Goal: Communication & Community: Answer question/provide support

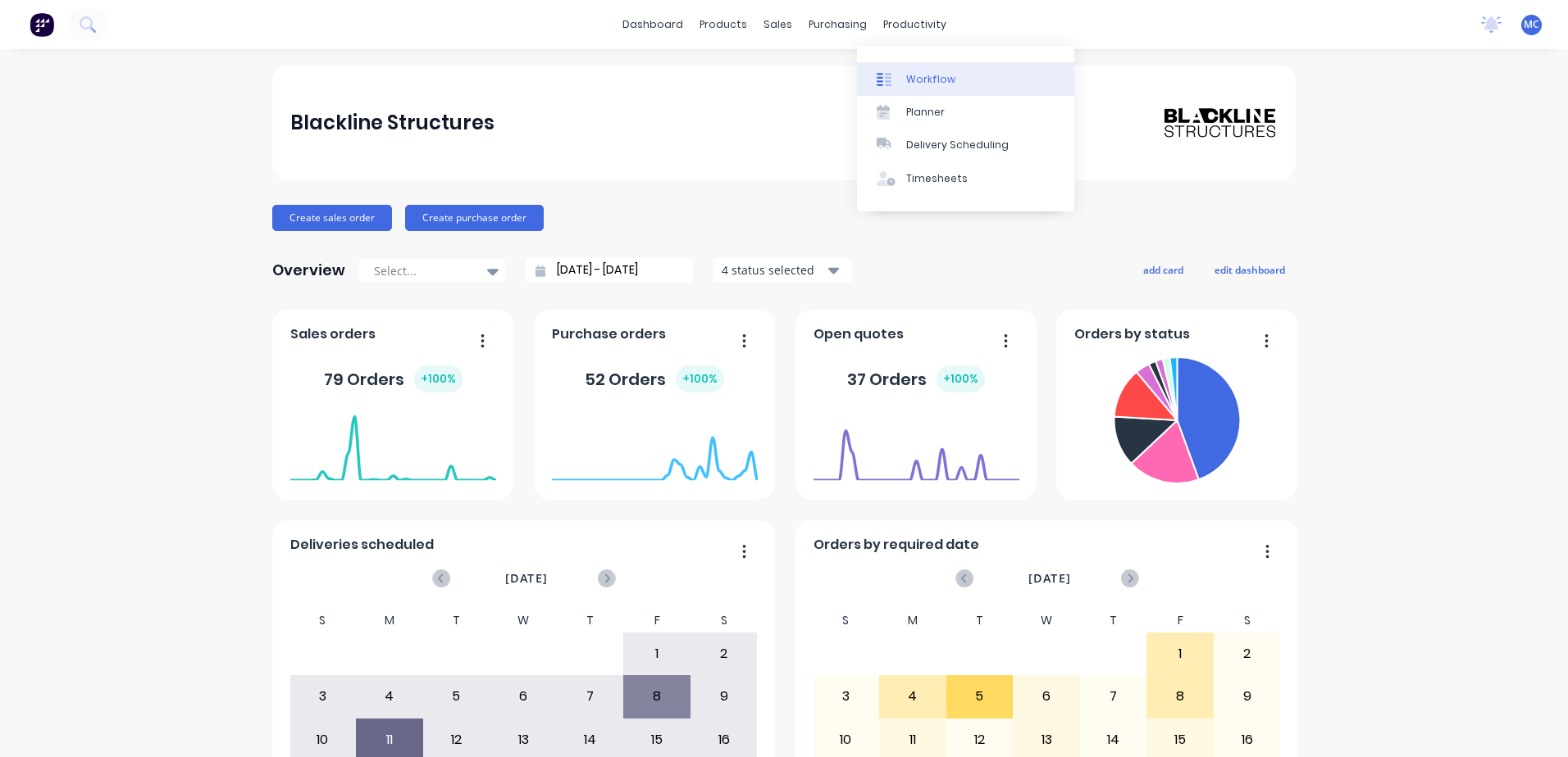
click at [926, 78] on div "Workflow" at bounding box center [930, 79] width 49 height 15
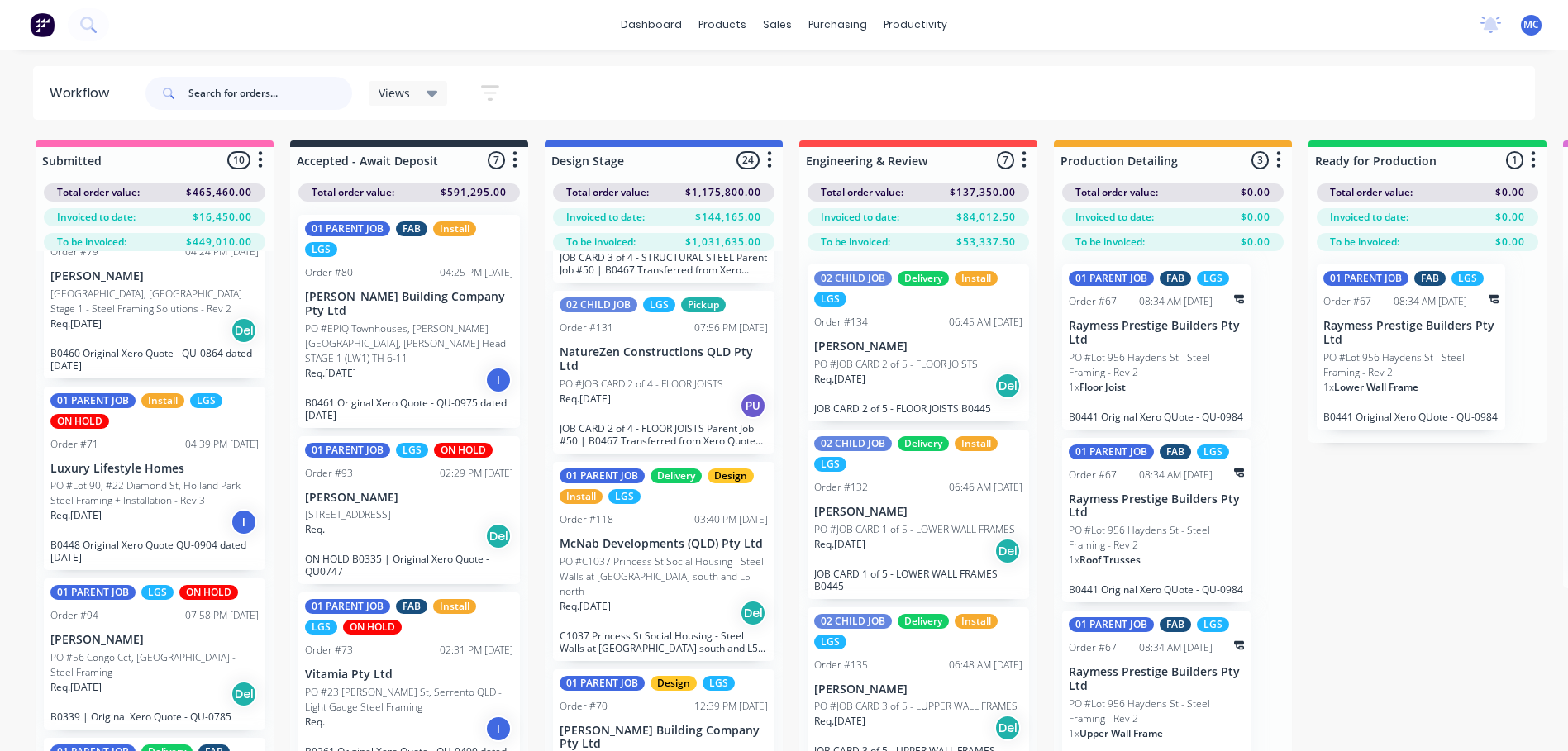
click at [202, 97] on input "text" at bounding box center [270, 94] width 164 height 33
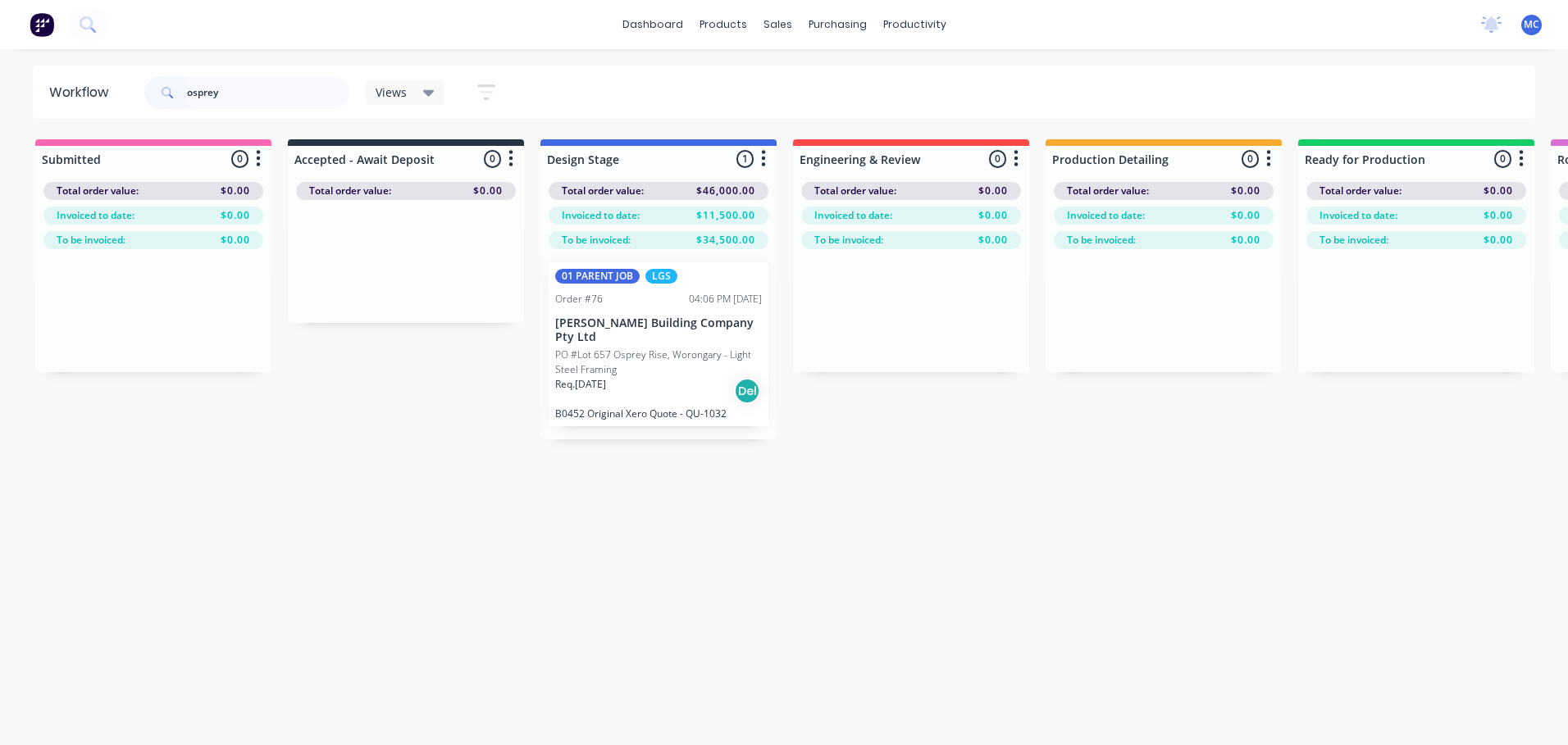
click at [675, 377] on div "Req. [DATE] Del" at bounding box center [658, 391] width 206 height 27
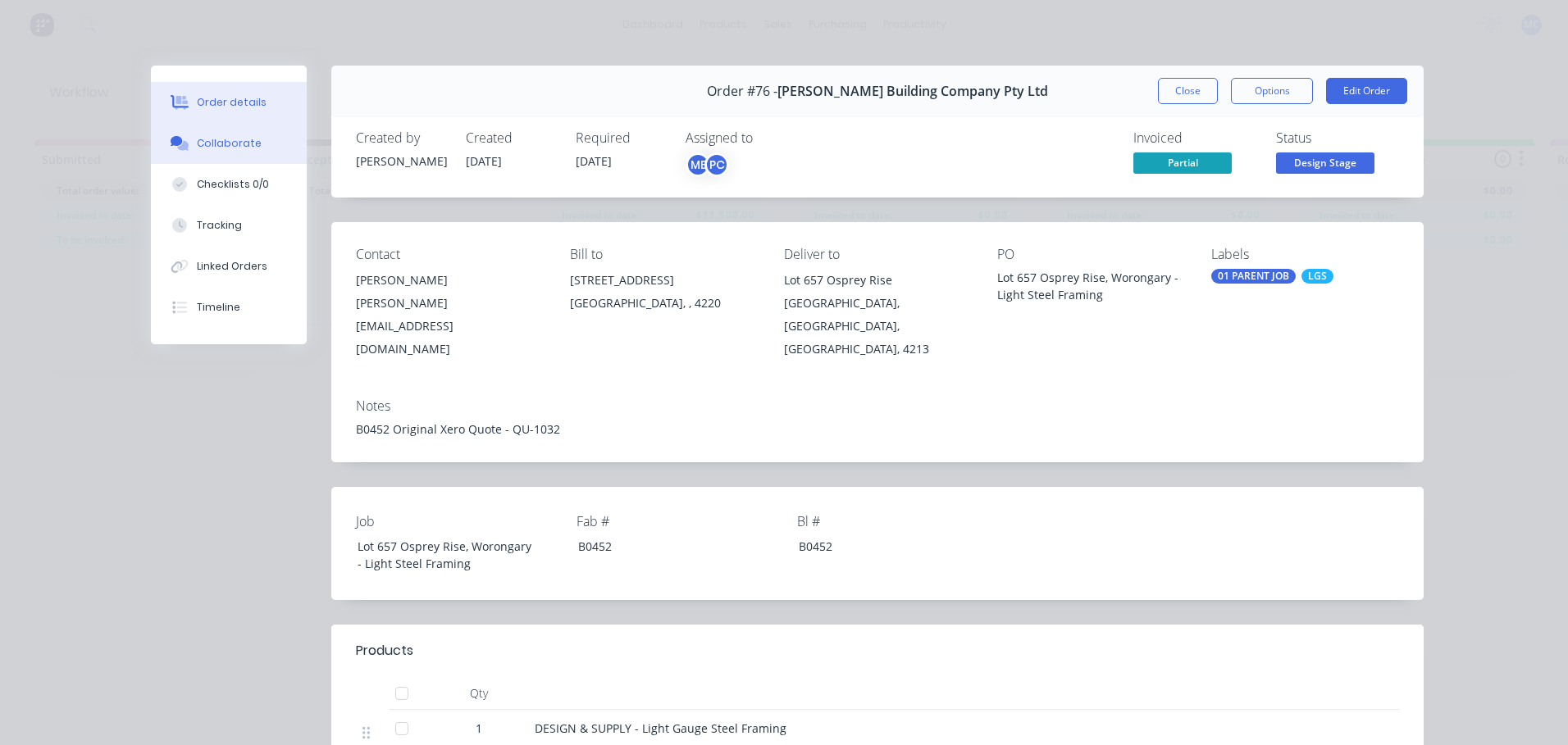
click at [199, 143] on div "Collaborate" at bounding box center [229, 143] width 64 height 15
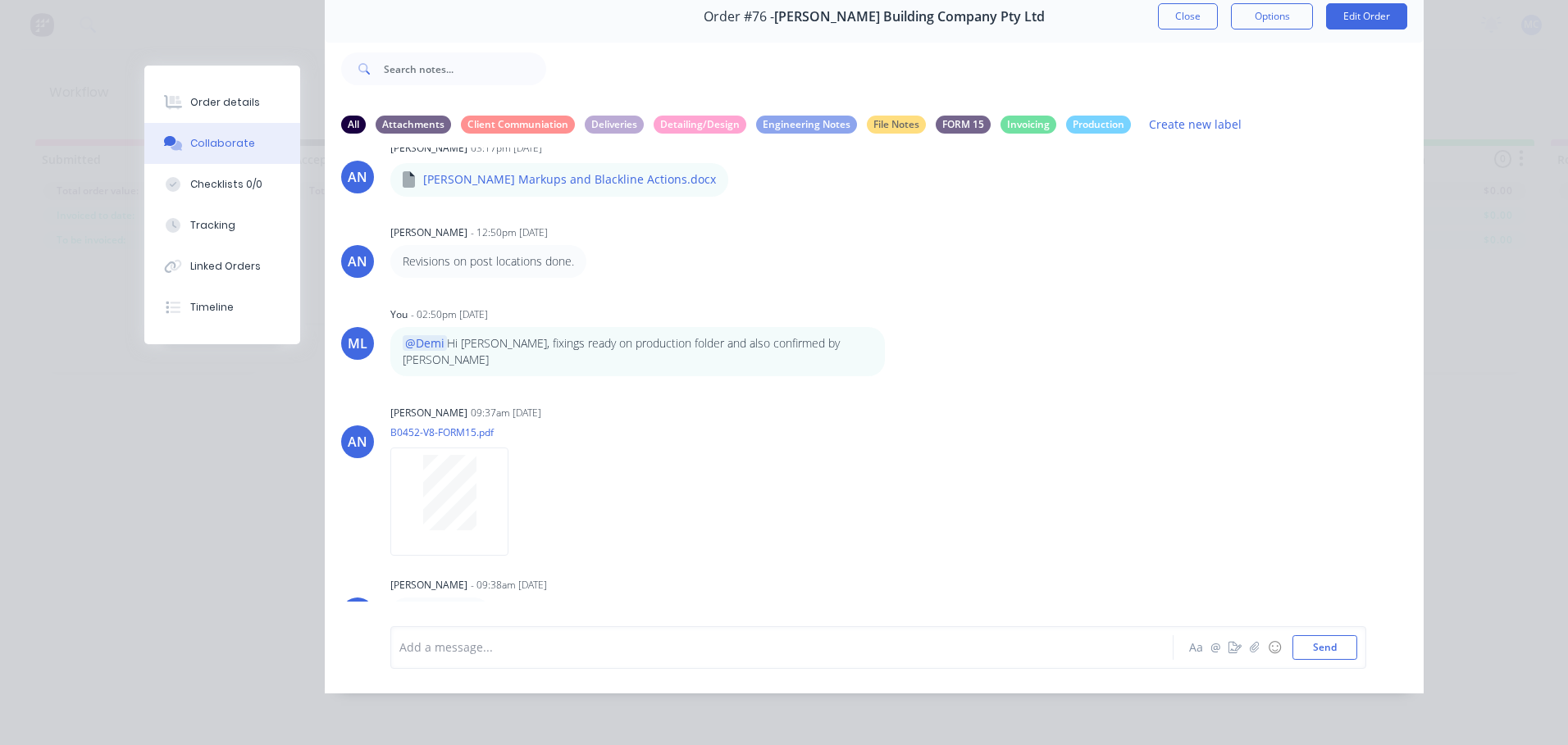
scroll to position [87, 0]
click at [1187, 8] on button "Close" at bounding box center [1188, 16] width 60 height 27
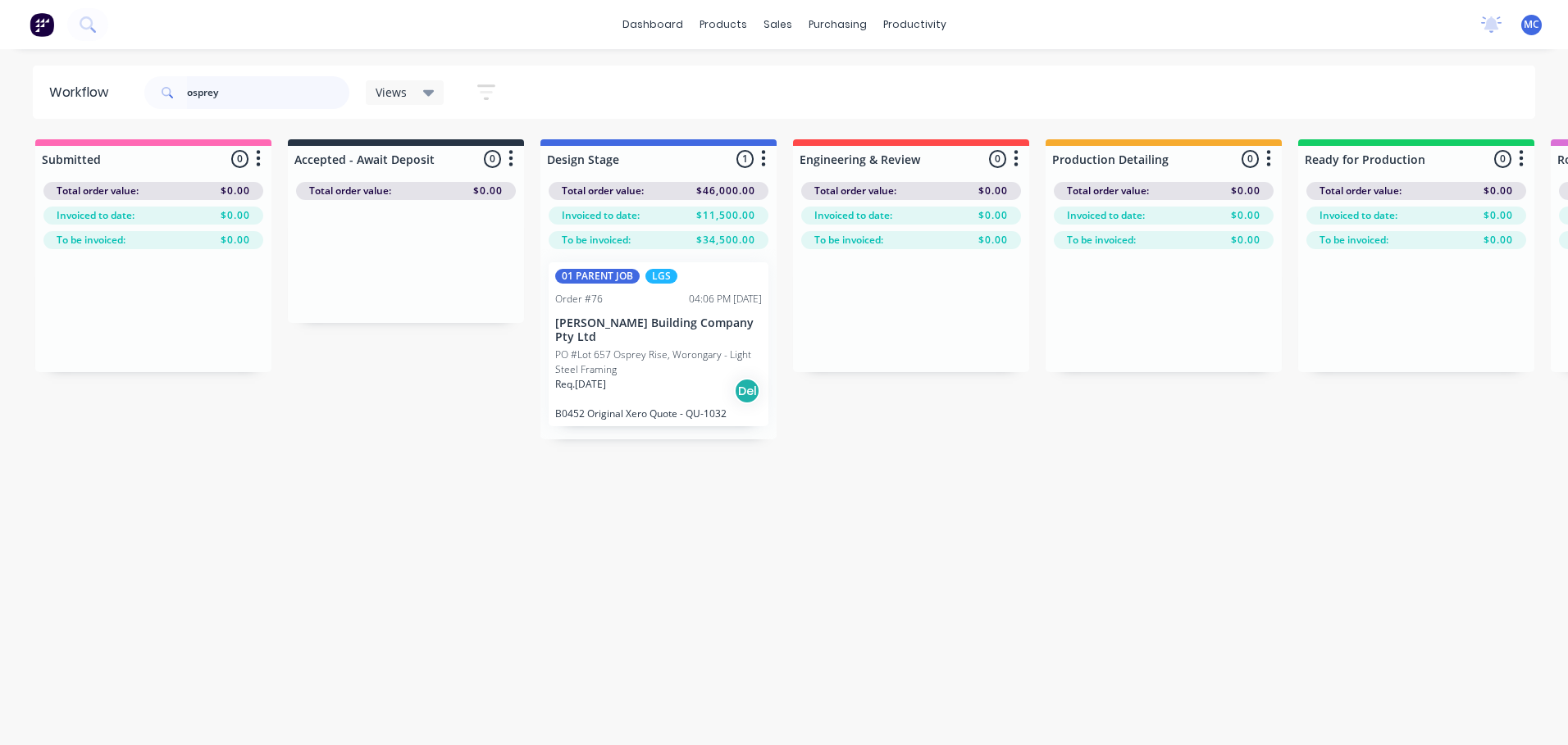
click at [257, 88] on input "osprey" at bounding box center [267, 93] width 162 height 33
drag, startPoint x: 257, startPoint y: 88, endPoint x: 134, endPoint y: 91, distance: 123.0
click at [134, 91] on header "Workflow osprey Views Save new view None (Default) edit [PERSON_NAME]'s View ed…" at bounding box center [784, 92] width 1503 height 53
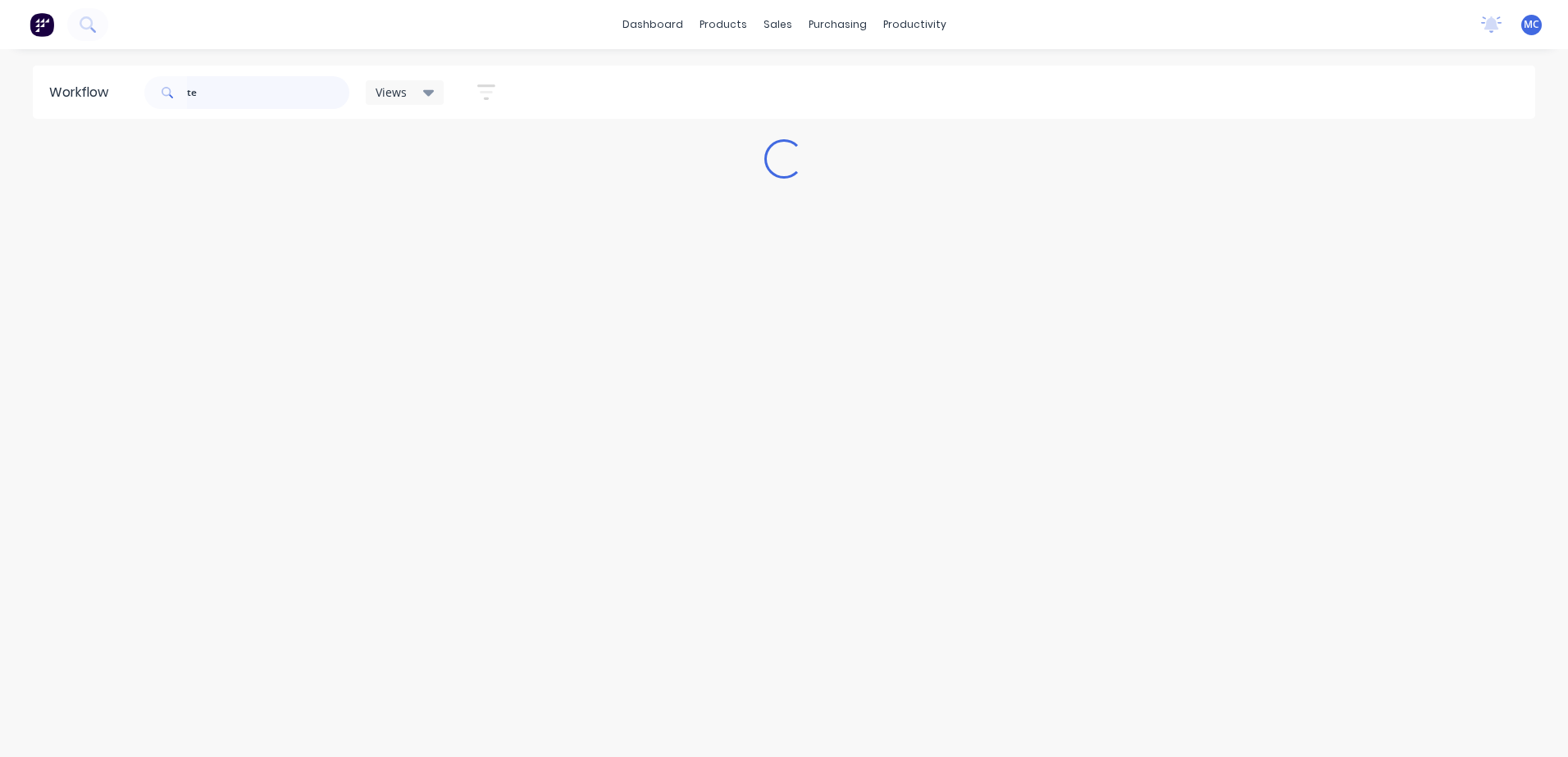
type input "t"
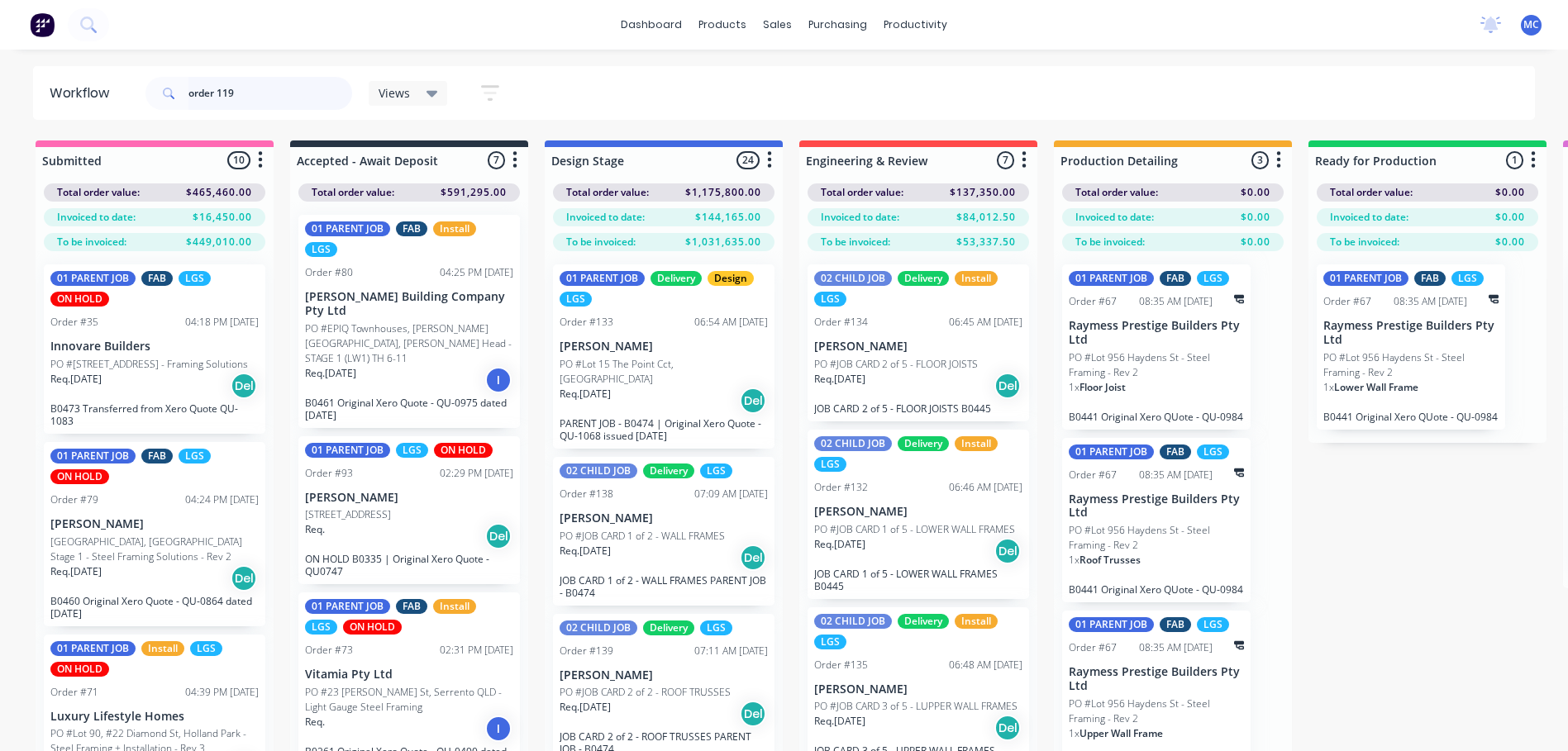
type input "order 119"
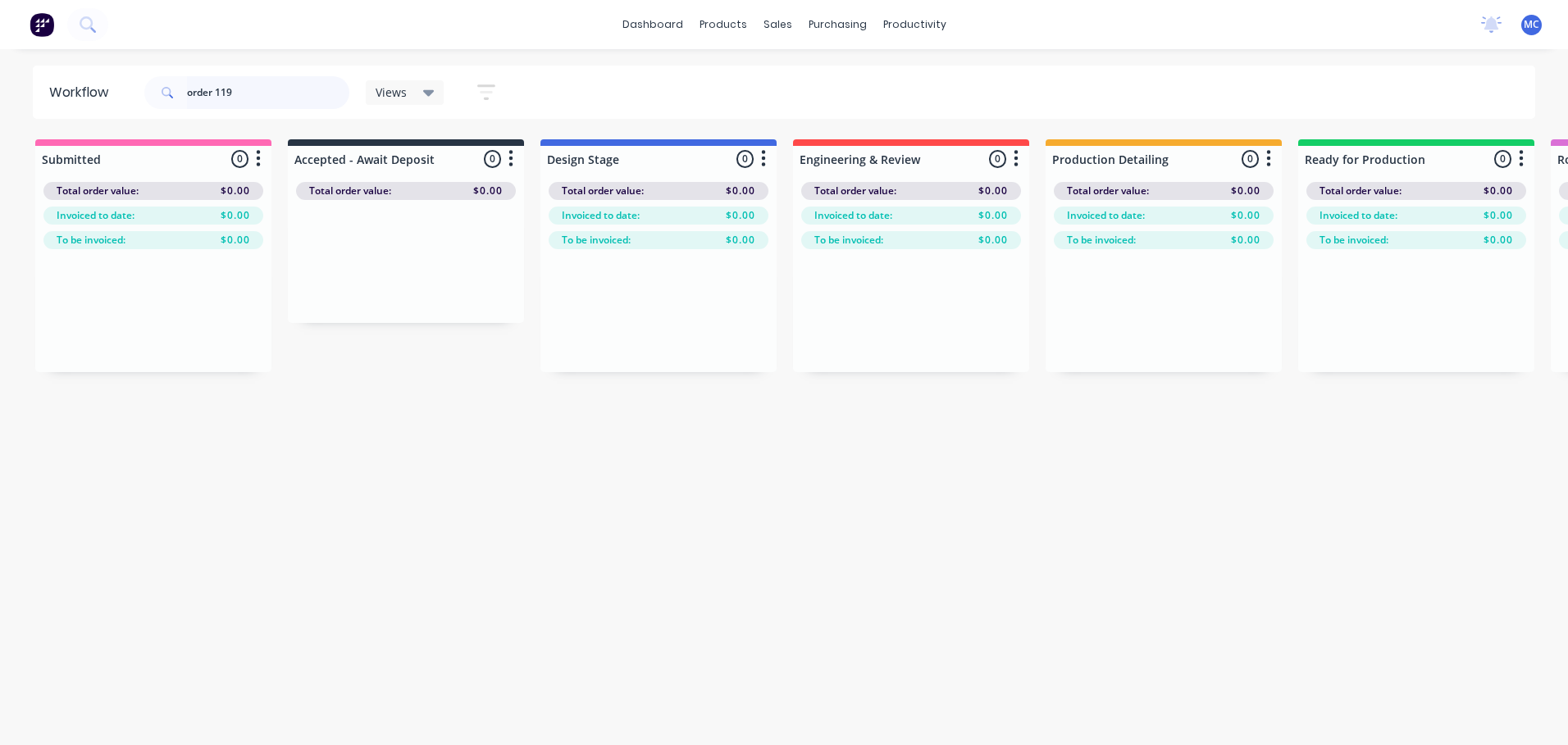
drag, startPoint x: 254, startPoint y: 94, endPoint x: 80, endPoint y: 116, distance: 175.4
click at [80, 116] on header "Workflow order 119 Views Save new view None (Default) edit [PERSON_NAME]'s View…" at bounding box center [784, 92] width 1503 height 53
click at [167, 94] on icon at bounding box center [167, 92] width 11 height 11
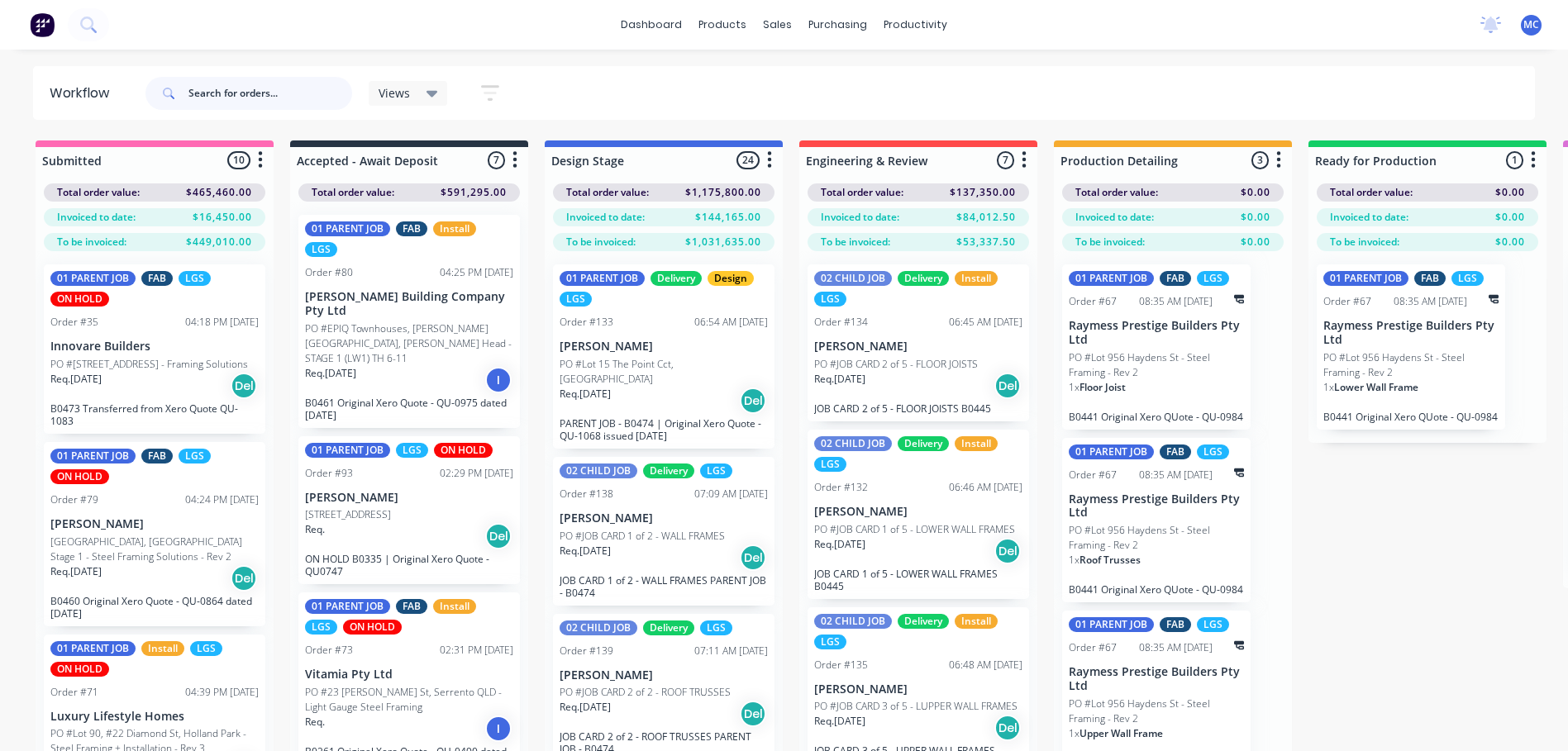
click at [255, 91] on input "text" at bounding box center [270, 94] width 164 height 33
type input "119"
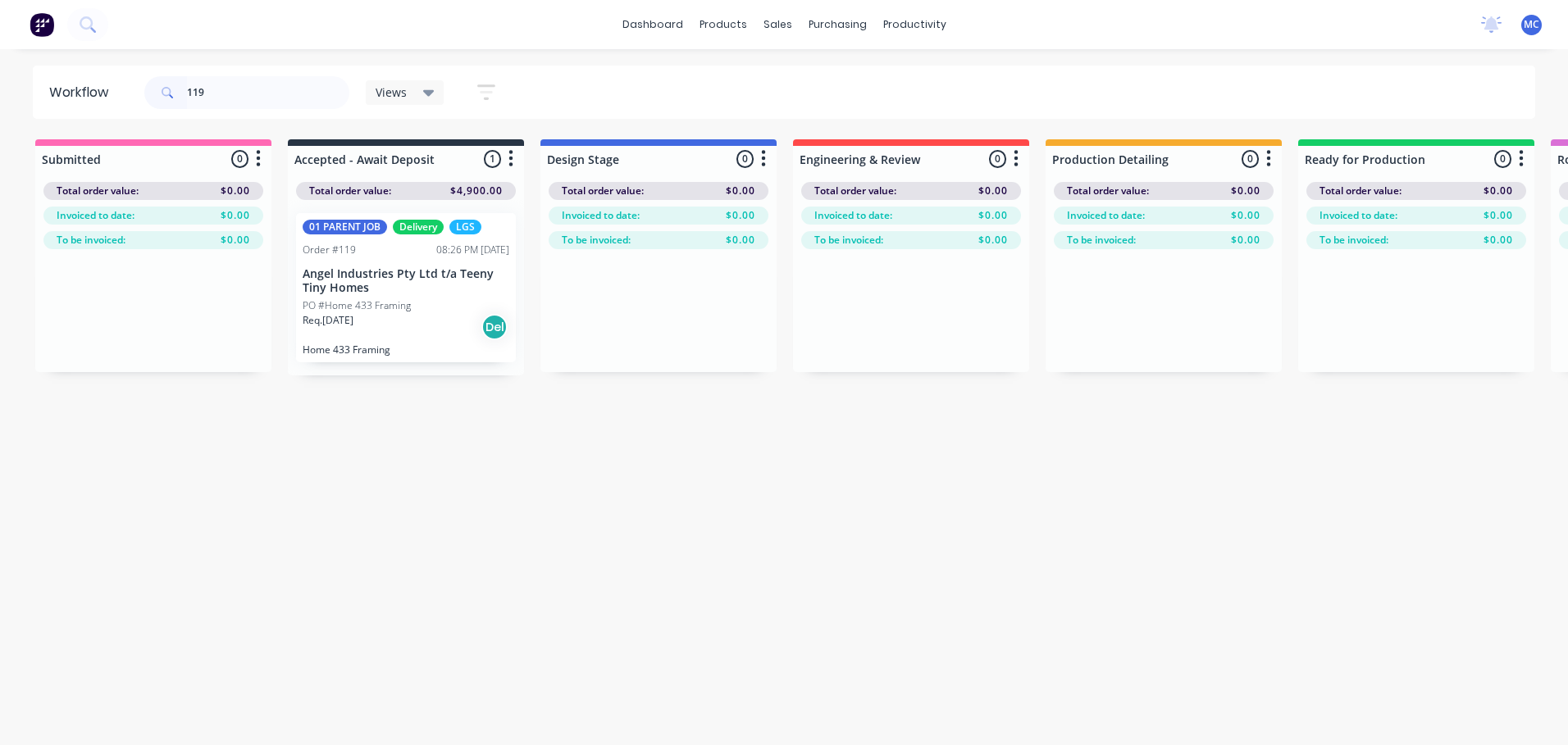
click at [389, 309] on p "PO #Home 433 Framing" at bounding box center [357, 305] width 108 height 15
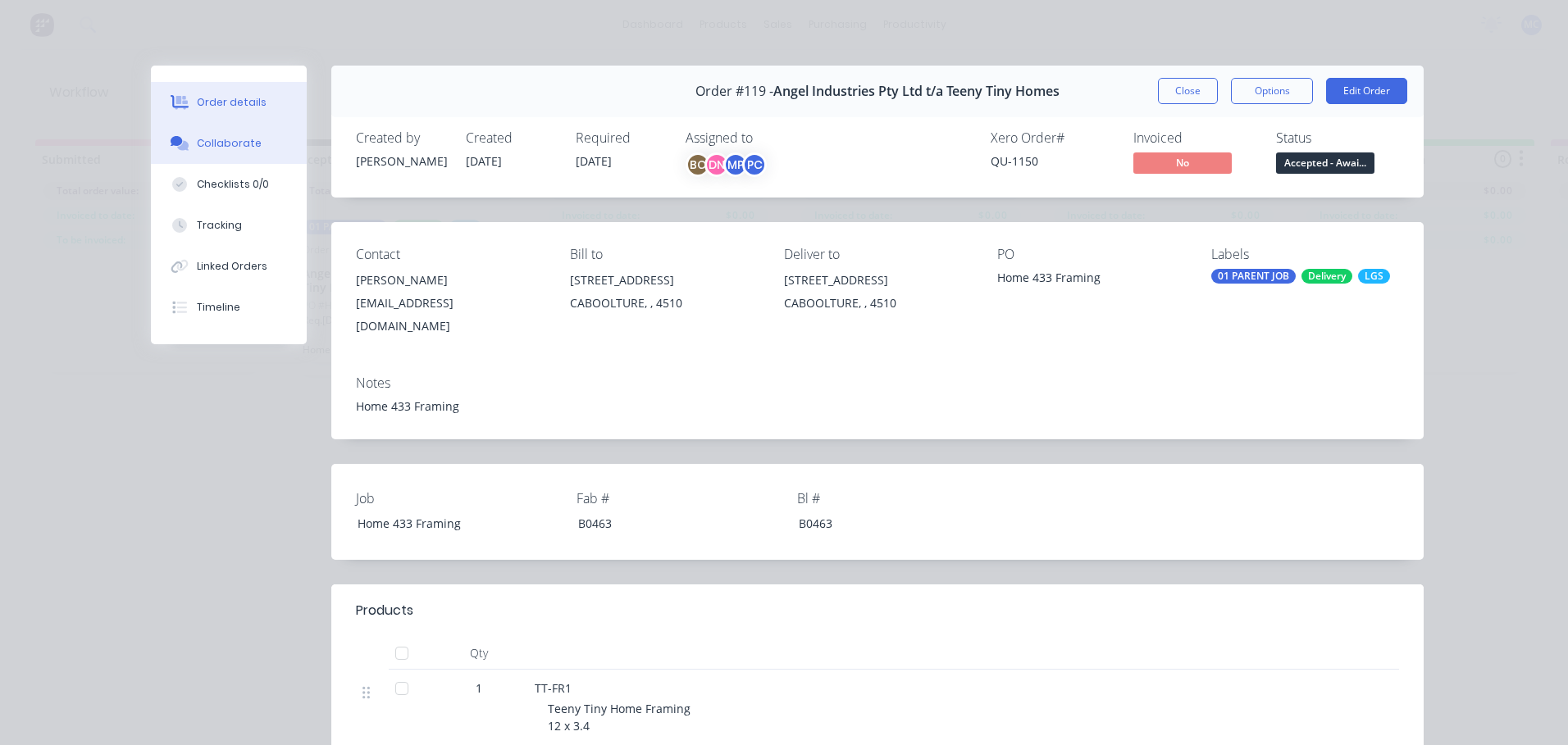
click at [222, 137] on div "Collaborate" at bounding box center [229, 143] width 64 height 15
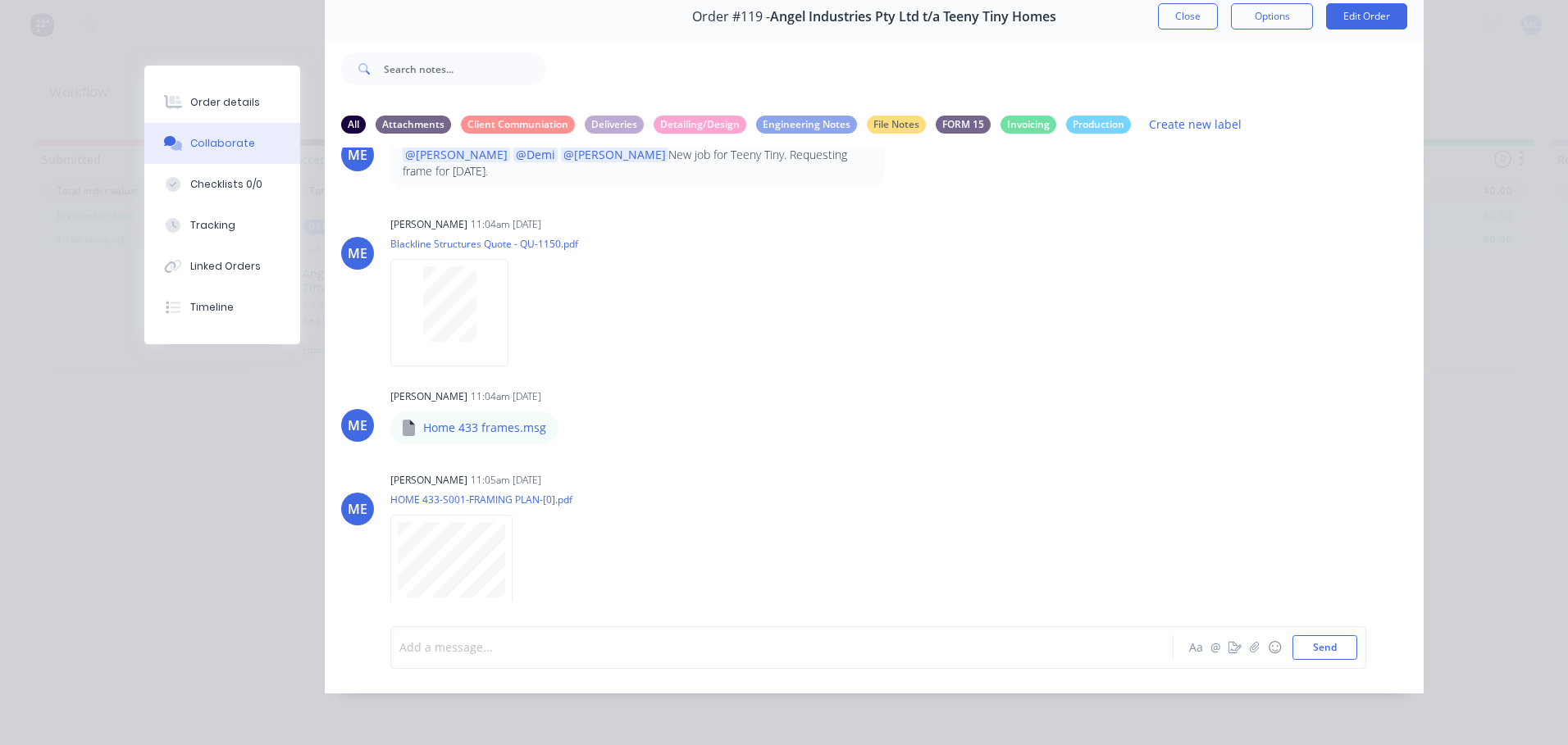
click at [482, 649] on div at bounding box center [758, 647] width 718 height 17
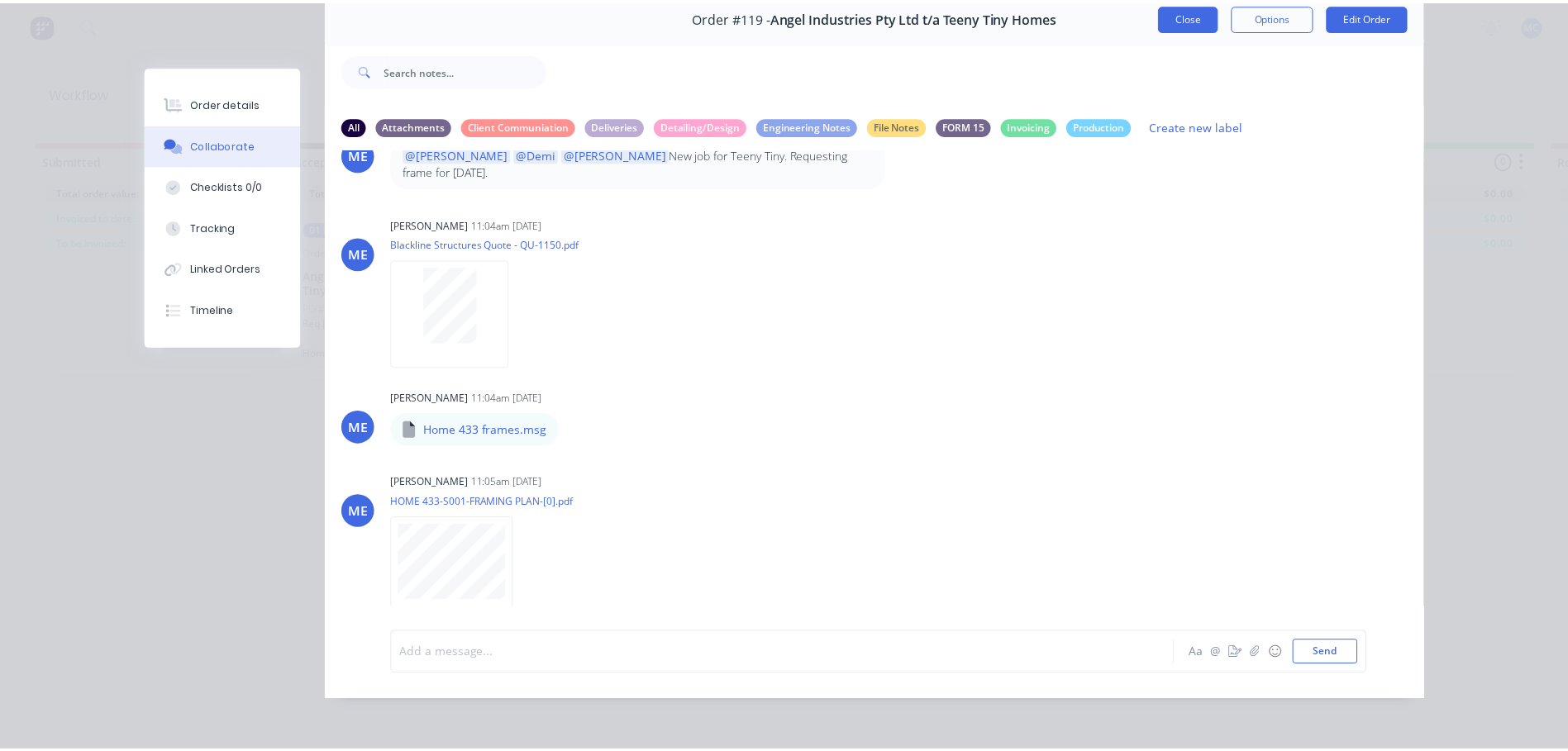
scroll to position [0, 0]
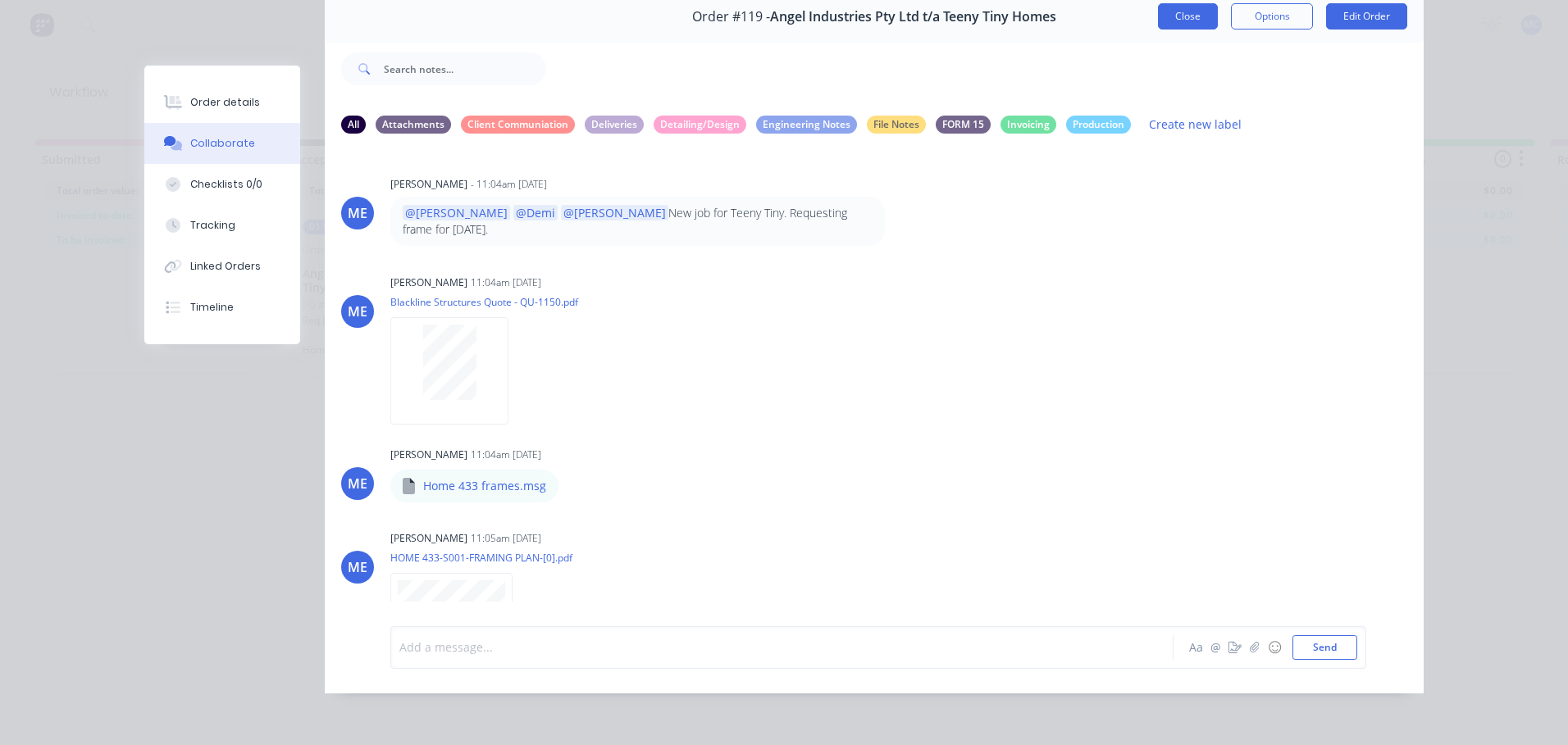
click at [1170, 9] on button "Close" at bounding box center [1188, 16] width 60 height 27
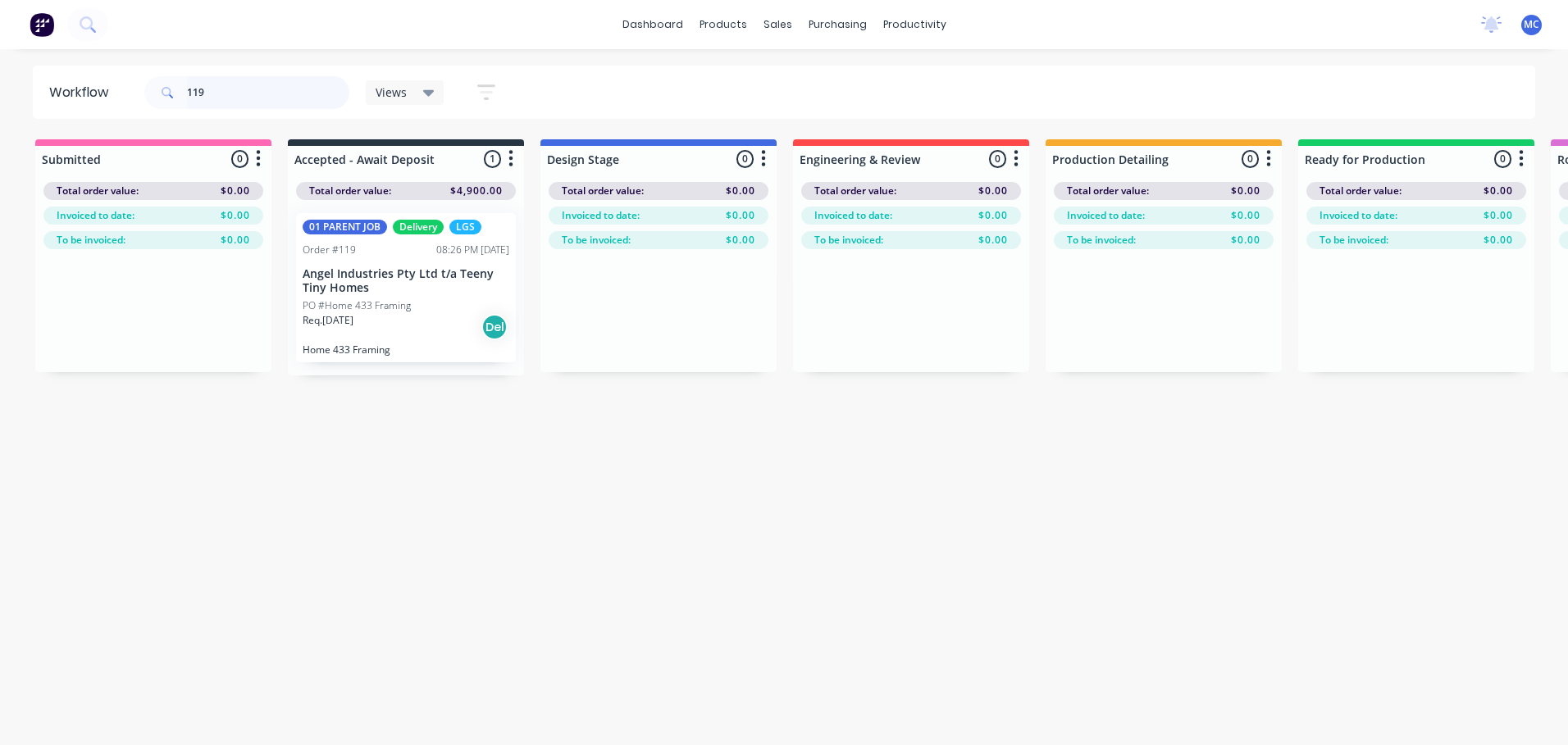
click at [242, 82] on input "119" at bounding box center [267, 93] width 162 height 33
drag, startPoint x: 282, startPoint y: 92, endPoint x: 17, endPoint y: 103, distance: 265.2
click at [17, 103] on div "Workflow 119 Views Save new view None (Default) edit [PERSON_NAME]'s View edit …" at bounding box center [784, 92] width 1568 height 53
type input "Tazmen"
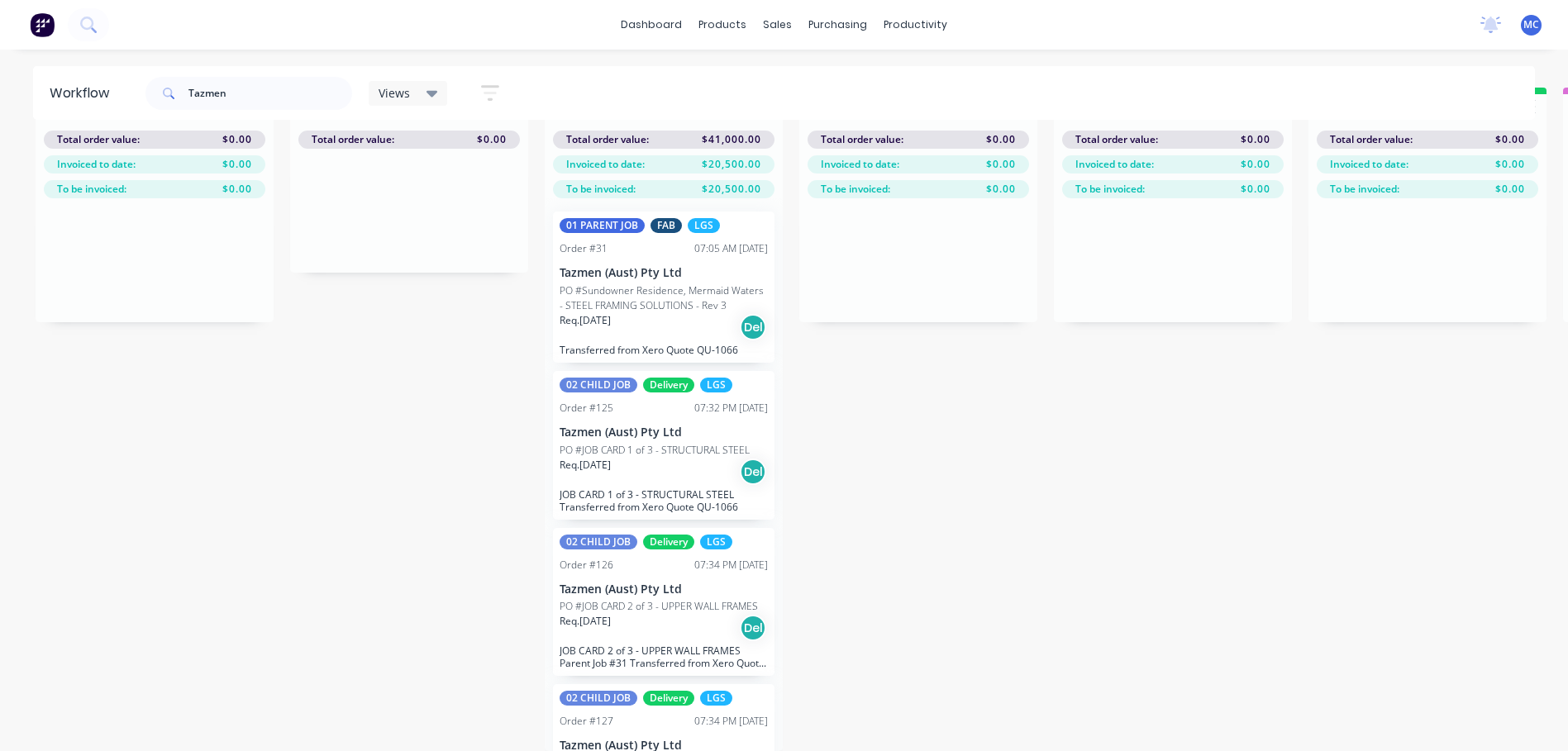
click at [605, 314] on p "Req. [DATE]" at bounding box center [585, 320] width 51 height 15
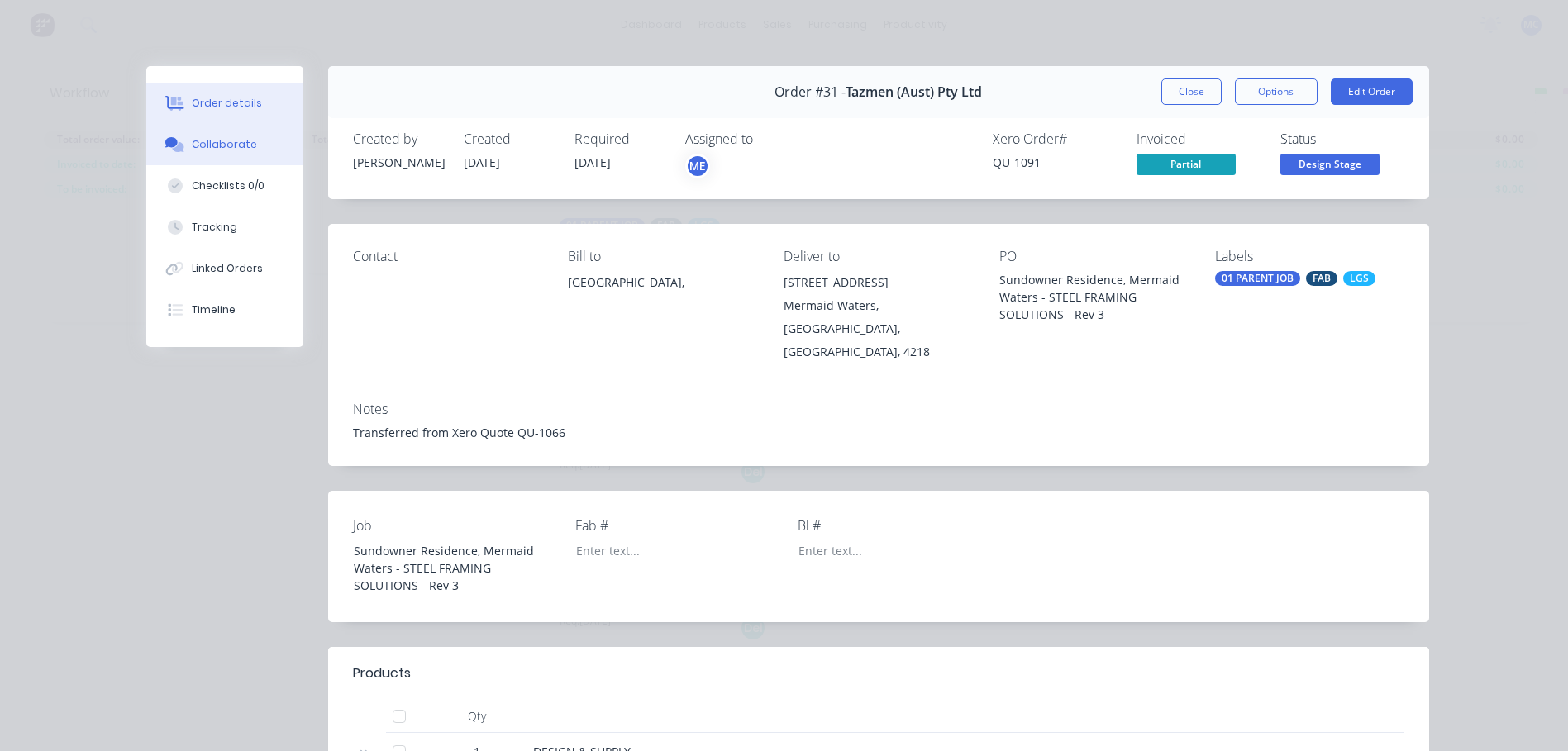
click at [223, 141] on div "Collaborate" at bounding box center [224, 144] width 65 height 15
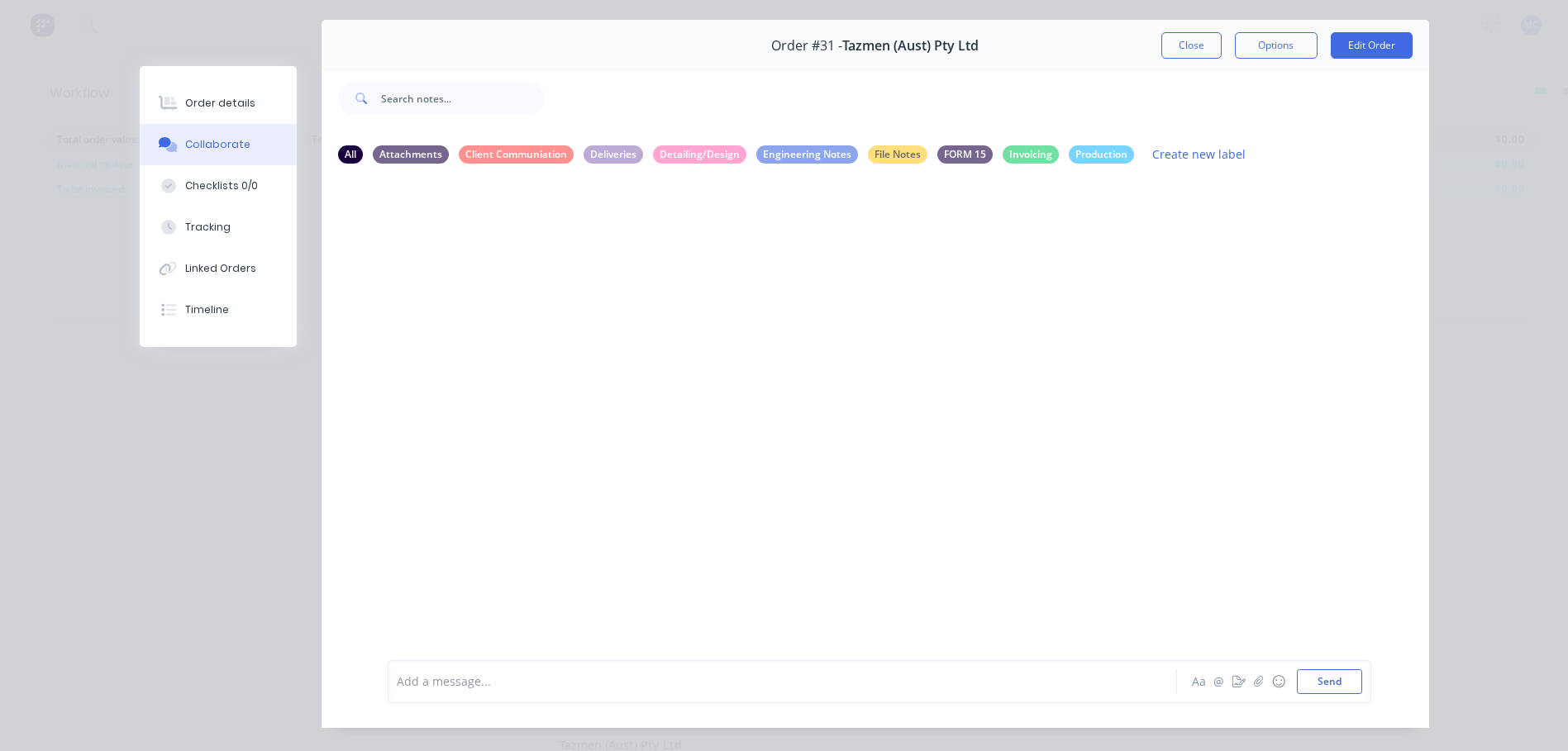
scroll to position [87, 0]
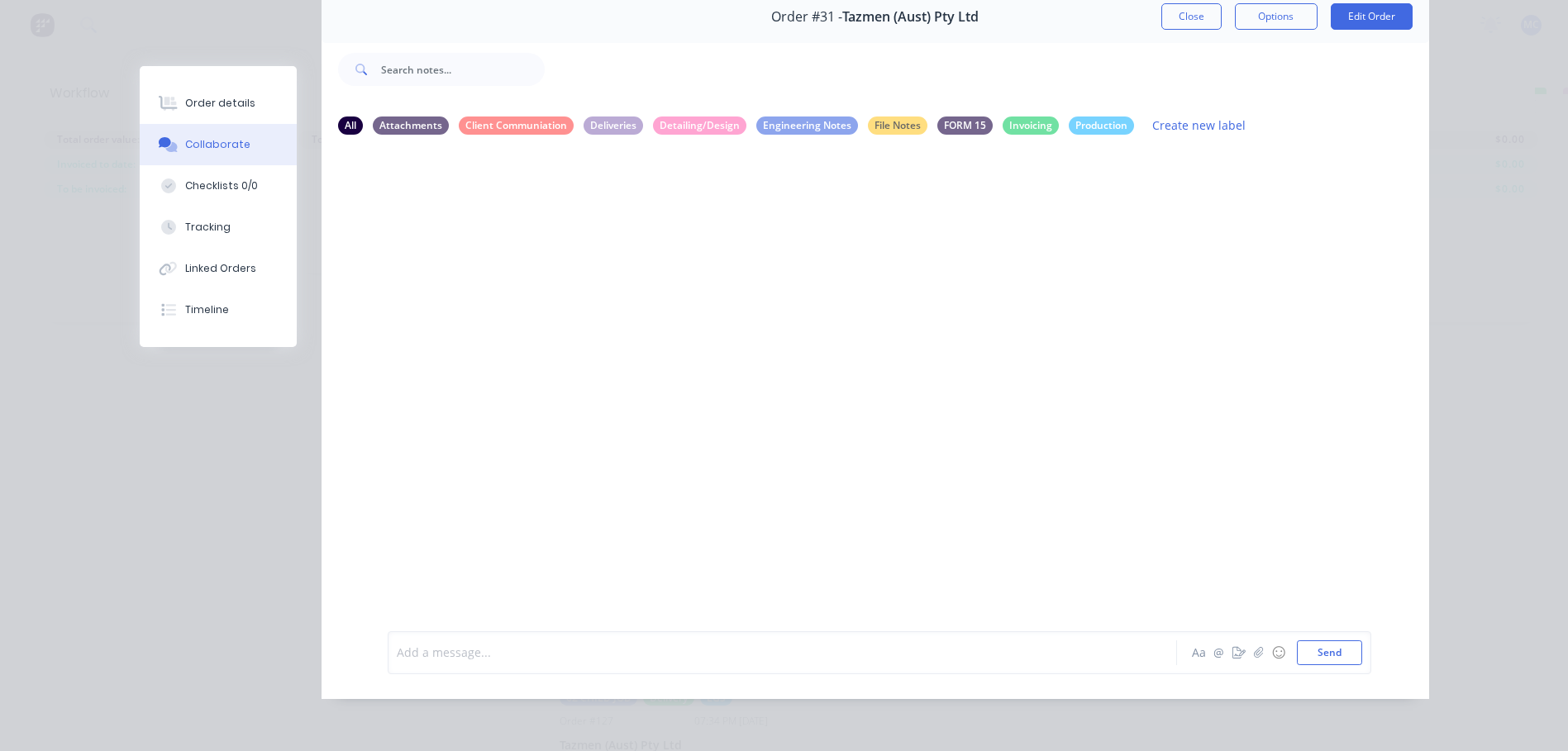
click at [537, 649] on div at bounding box center [759, 652] width 724 height 17
drag, startPoint x: 453, startPoint y: 656, endPoint x: 422, endPoint y: 645, distance: 32.9
click at [422, 645] on span "Done initial modelling, will be sending to engineer for initial mark-ups" at bounding box center [594, 652] width 393 height 16
click at [865, 664] on div "Done modelling, will be sending to engineer for initial mark-ups" at bounding box center [759, 652] width 725 height 25
click at [862, 650] on div "Done modelling, will be sending to engineer for initial mark-ups" at bounding box center [759, 652] width 724 height 17
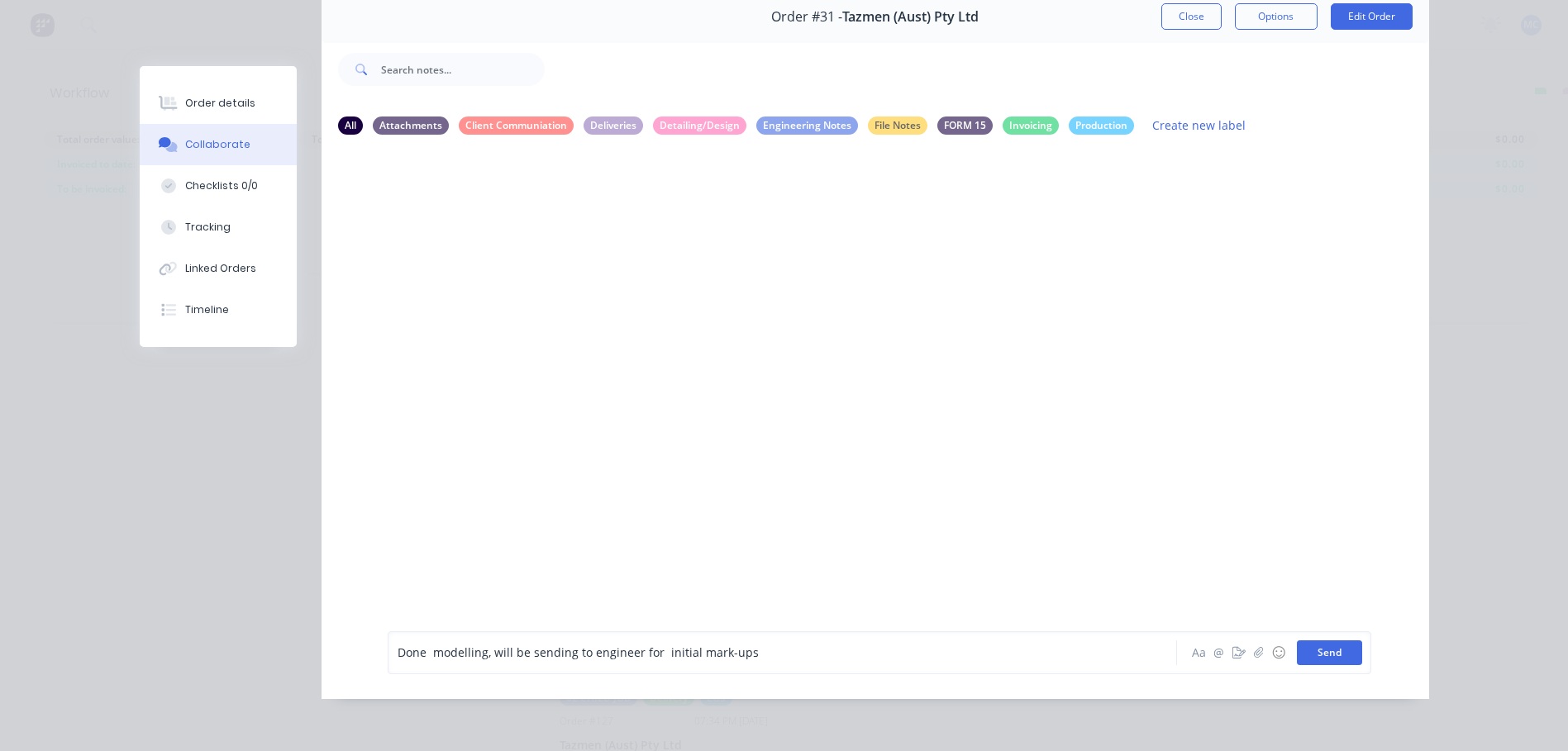
click at [1334, 646] on button "Send" at bounding box center [1330, 652] width 65 height 25
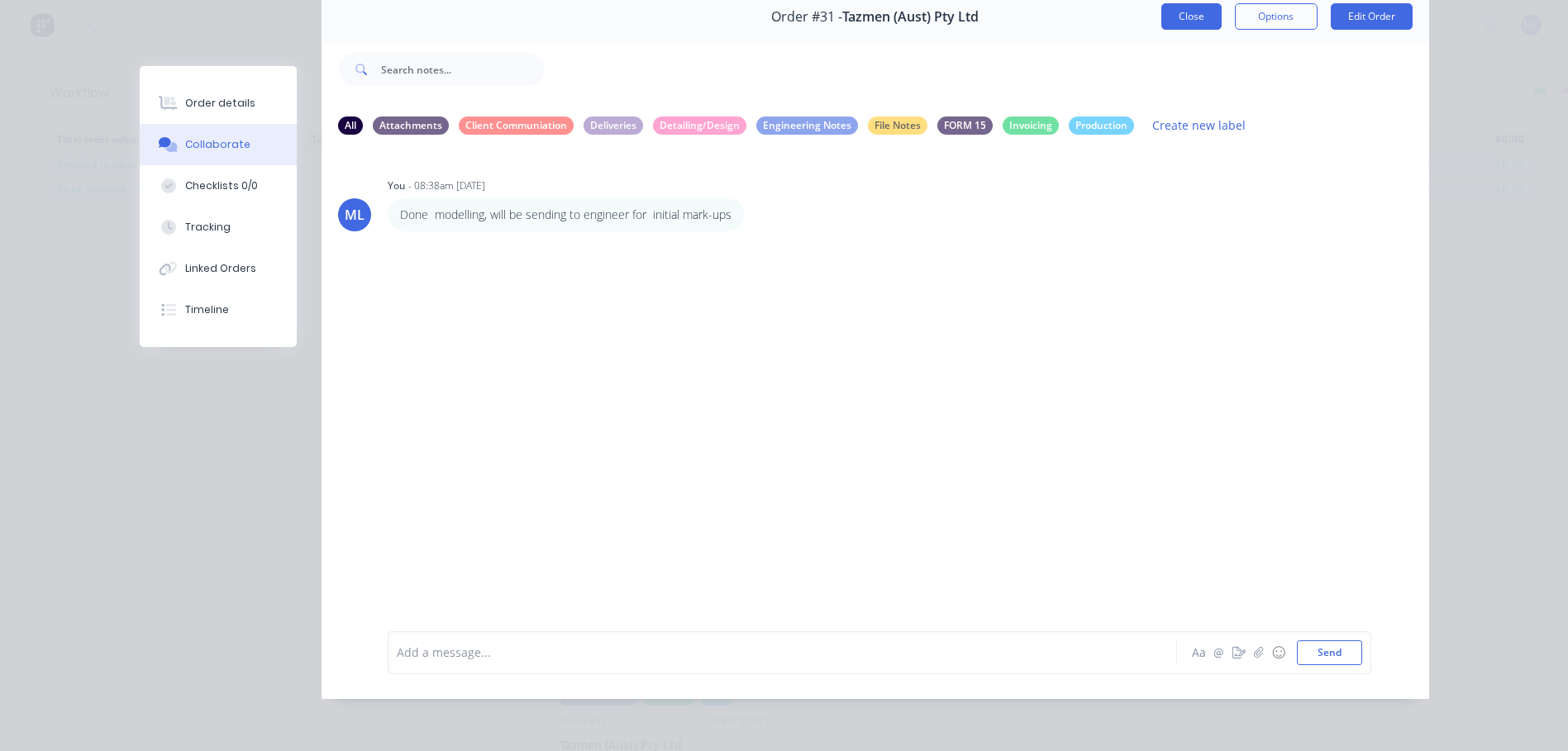
click at [1179, 11] on button "Close" at bounding box center [1192, 16] width 61 height 27
